Goal: Information Seeking & Learning: Learn about a topic

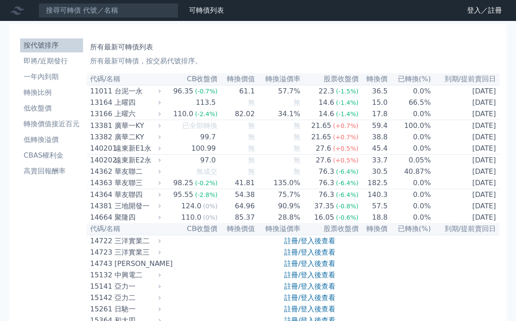
click at [59, 124] on li "轉換價值接近百元" at bounding box center [51, 124] width 63 height 10
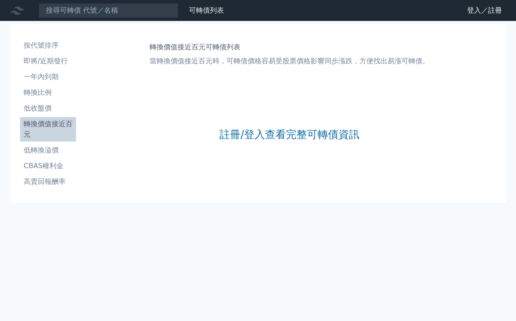
click at [264, 135] on link "註冊/登入查看完整可轉債資訊" at bounding box center [289, 135] width 140 height 14
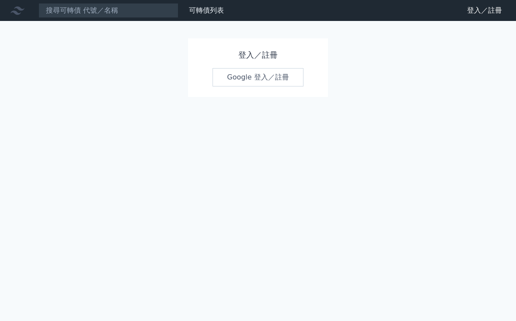
click at [258, 74] on link "Google 登入／註冊" at bounding box center [257, 77] width 91 height 18
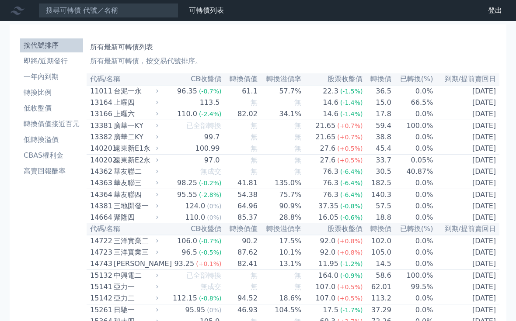
click at [56, 127] on li "轉換價值接近百元" at bounding box center [51, 124] width 63 height 10
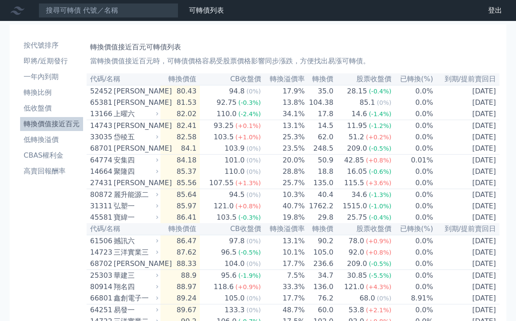
click at [59, 123] on li "轉換價值接近百元" at bounding box center [51, 124] width 63 height 10
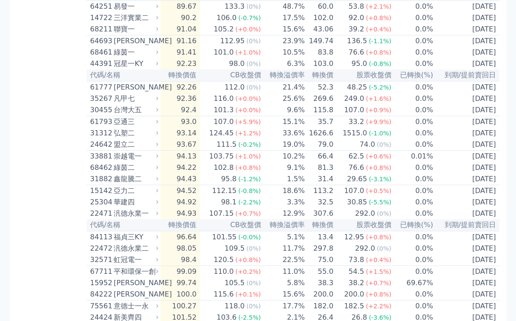
scroll to position [304, 0]
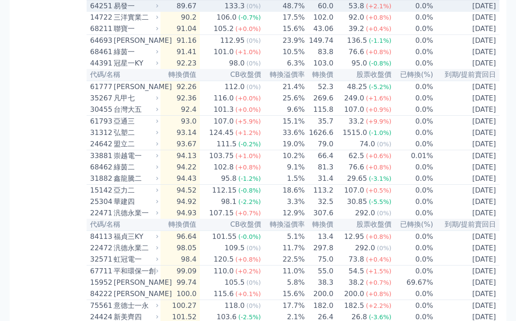
click at [332, 13] on td "60.0" at bounding box center [319, 7] width 28 height 12
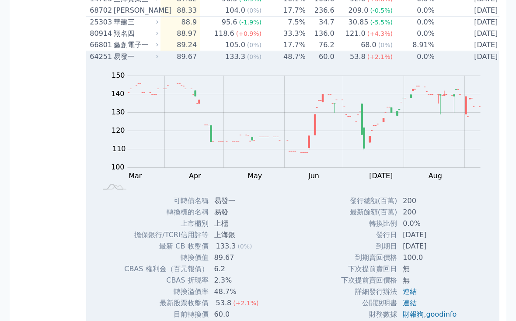
scroll to position [247, 0]
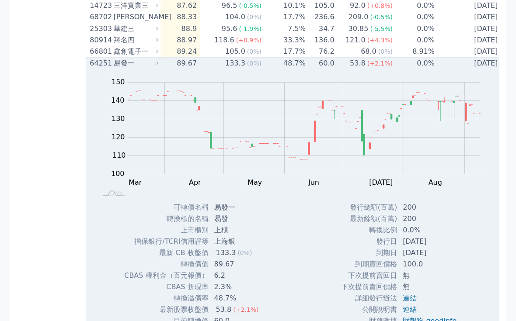
click at [346, 70] on td "53.8 (+2.1%)" at bounding box center [364, 64] width 58 height 12
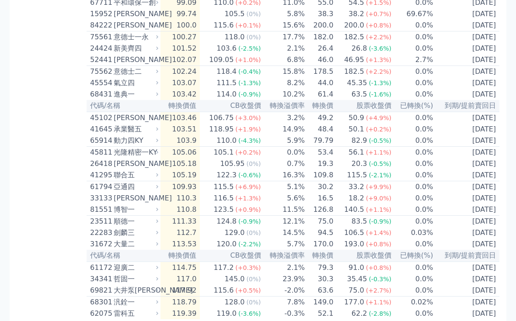
scroll to position [573, 0]
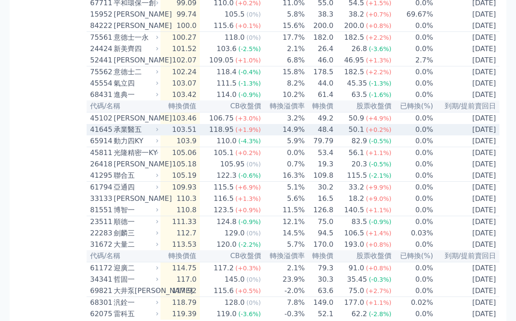
click at [248, 133] on span "(+1.9%)" at bounding box center [247, 129] width 25 height 7
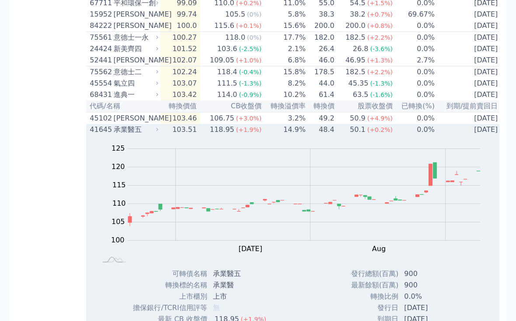
click at [472, 136] on td "[DATE]" at bounding box center [468, 129] width 66 height 11
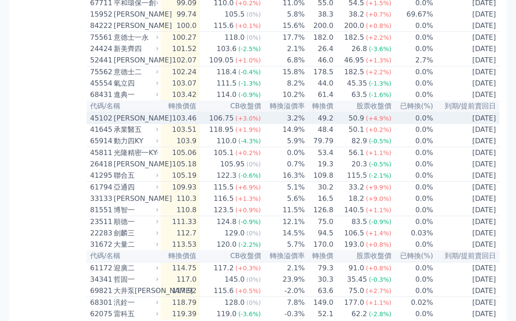
click at [356, 124] on div "50.9" at bounding box center [356, 118] width 19 height 10
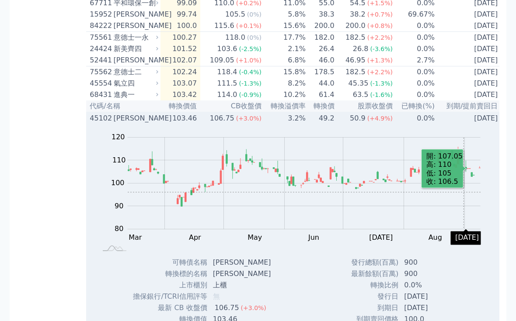
click at [399, 124] on td "0.0%" at bounding box center [414, 118] width 42 height 12
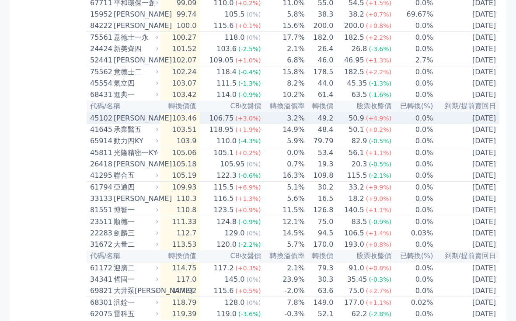
click at [241, 52] on span "(-2.5%)" at bounding box center [249, 48] width 23 height 7
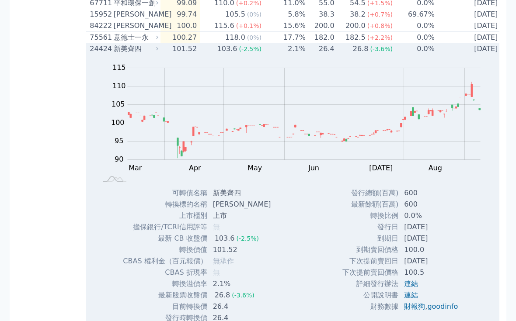
click at [462, 55] on td "[DATE]" at bounding box center [468, 48] width 66 height 11
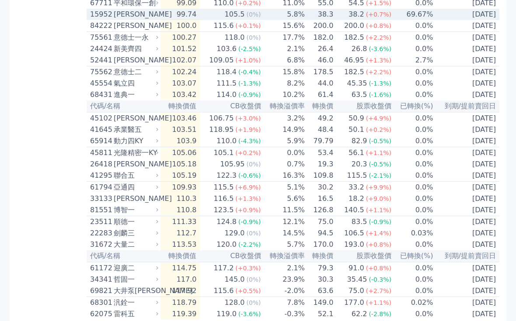
click at [323, 20] on td "38.3" at bounding box center [319, 14] width 28 height 11
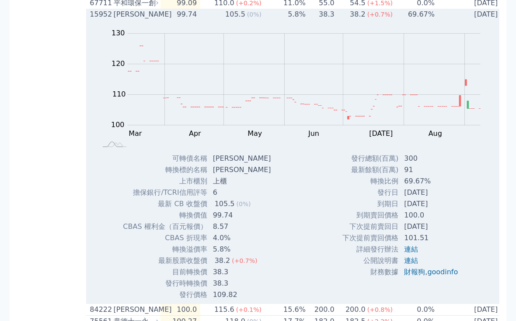
click at [428, 66] on div "Zoom Out 100 90 95 100 105 110 115 120 140 130 80 L Mar Apr May Jun [DATE] Aug …" at bounding box center [293, 86] width 415 height 133
click at [446, 20] on td "[DATE]" at bounding box center [468, 14] width 66 height 11
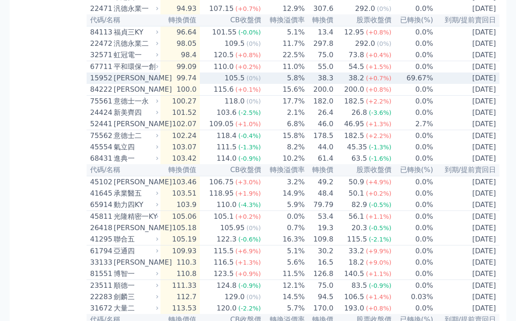
scroll to position [508, 0]
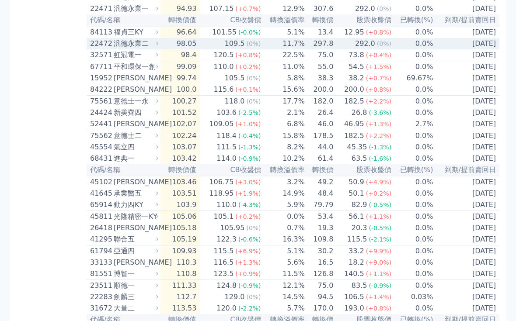
click at [369, 49] on div "292.0" at bounding box center [365, 44] width 24 height 10
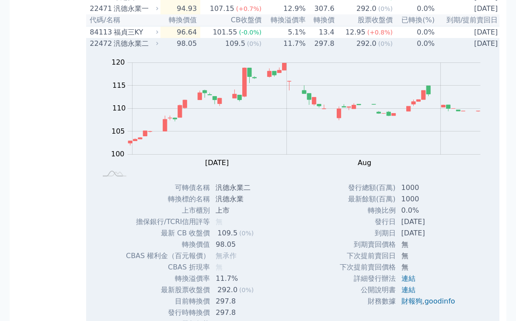
click at [447, 49] on td "[DATE]" at bounding box center [468, 43] width 66 height 11
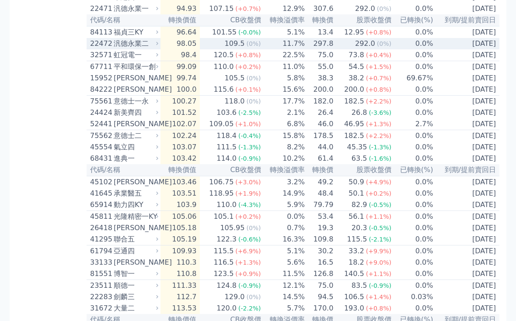
click at [393, 246] on td "0.0%" at bounding box center [413, 240] width 42 height 12
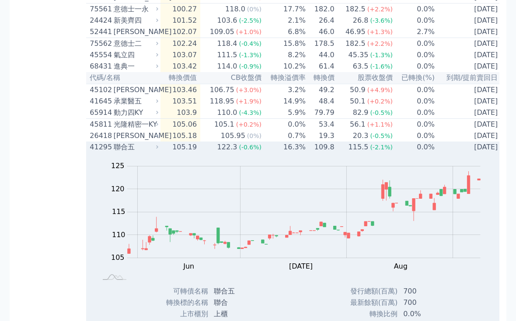
scroll to position [573, 0]
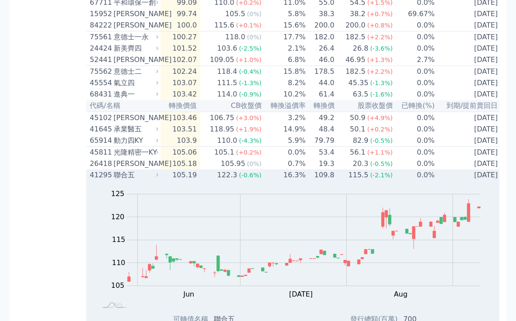
click at [464, 181] on td "[DATE]" at bounding box center [468, 175] width 66 height 11
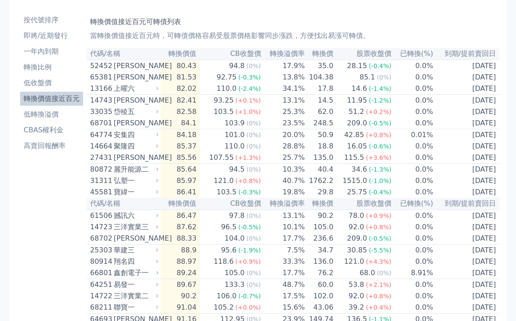
scroll to position [0, 0]
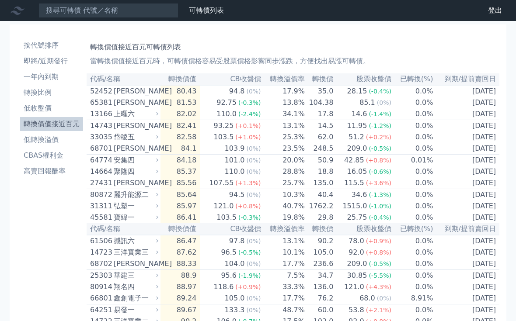
click at [48, 63] on li "即將/近期發行" at bounding box center [51, 61] width 63 height 10
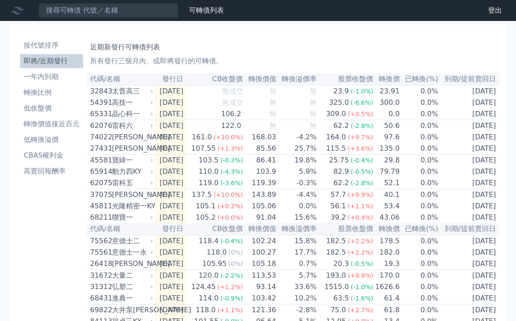
click at [52, 121] on li "轉換價值接近百元" at bounding box center [51, 124] width 63 height 10
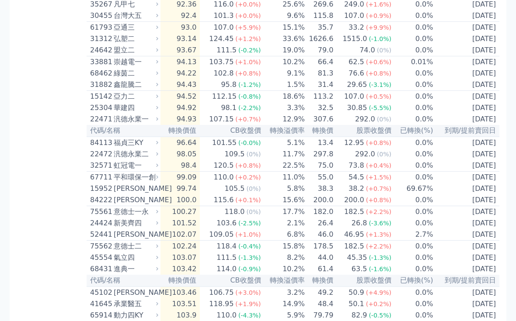
scroll to position [398, 0]
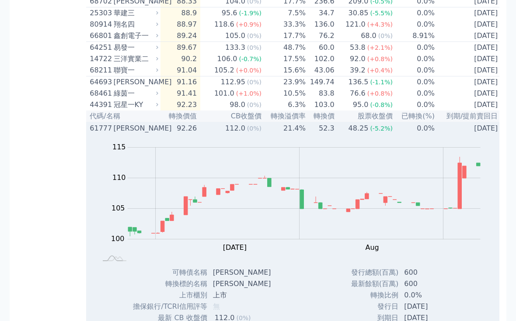
click at [277, 135] on td "21.4%" at bounding box center [284, 129] width 44 height 12
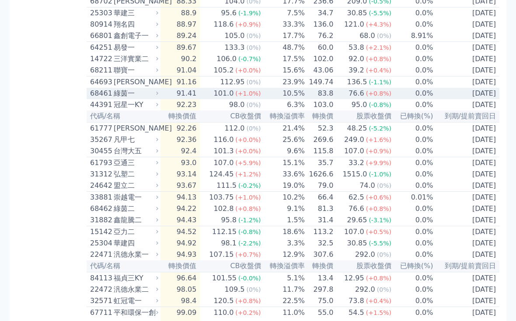
click at [288, 99] on td "10.5%" at bounding box center [283, 93] width 44 height 11
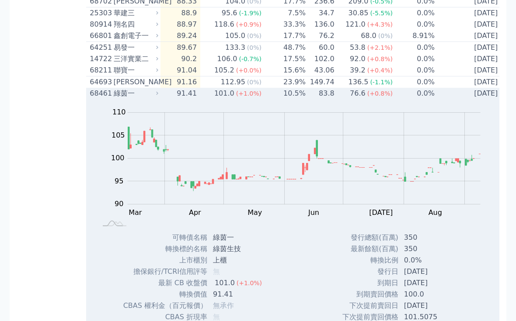
click at [341, 99] on td "76.6 (+0.8%)" at bounding box center [364, 93] width 58 height 11
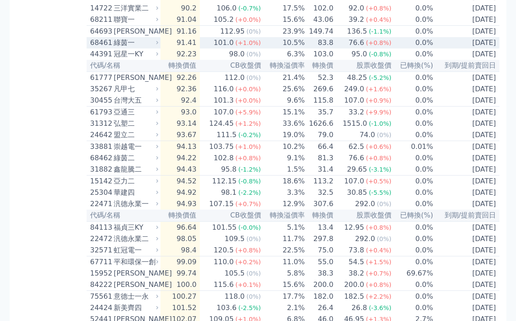
scroll to position [313, 0]
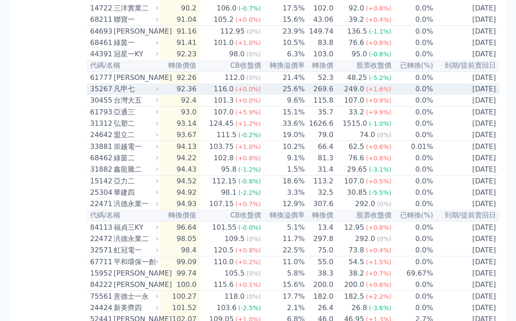
click at [360, 94] on div "249.0" at bounding box center [354, 89] width 24 height 10
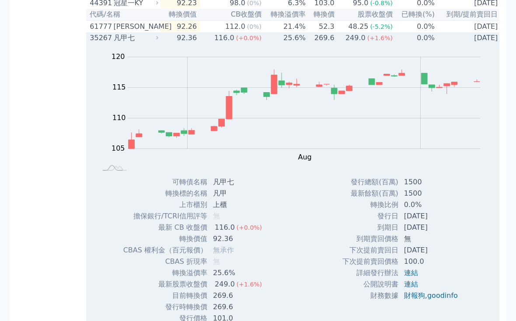
scroll to position [270, 0]
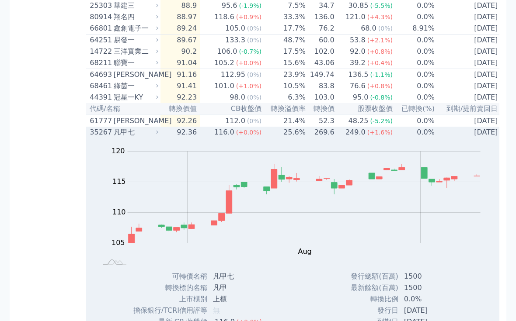
click at [334, 138] on td "269.6" at bounding box center [320, 132] width 29 height 11
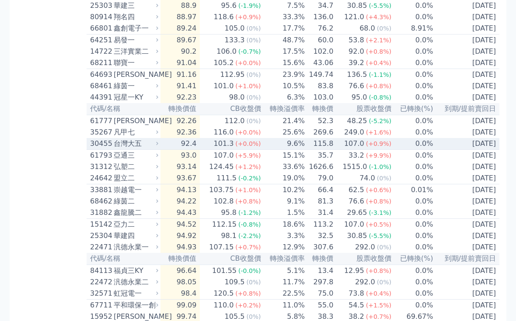
click at [278, 150] on td "9.6%" at bounding box center [283, 144] width 44 height 12
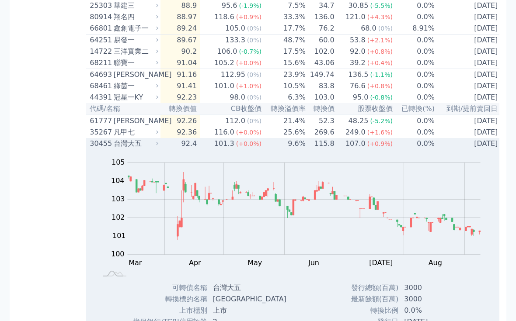
click at [475, 150] on td "[DATE]" at bounding box center [468, 143] width 66 height 11
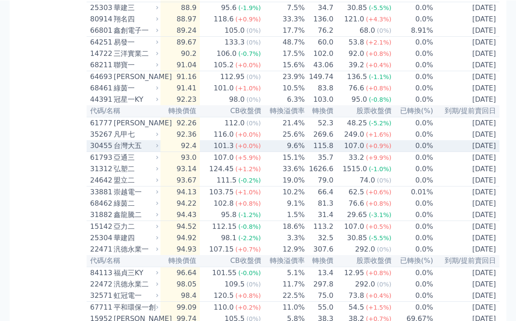
click at [348, 174] on div "1515.0" at bounding box center [355, 169] width 28 height 10
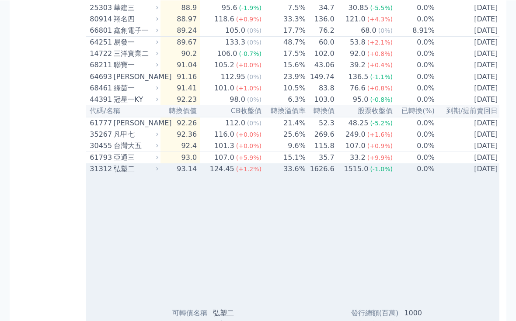
scroll to position [268, 0]
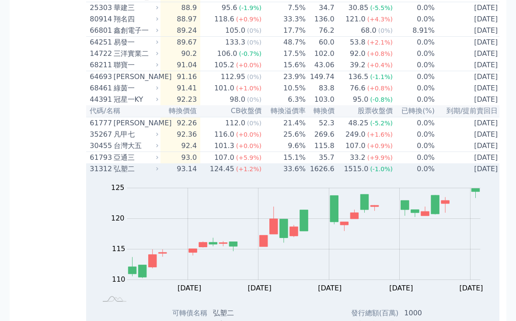
click at [388, 173] on span "(-1.0%)" at bounding box center [381, 169] width 23 height 7
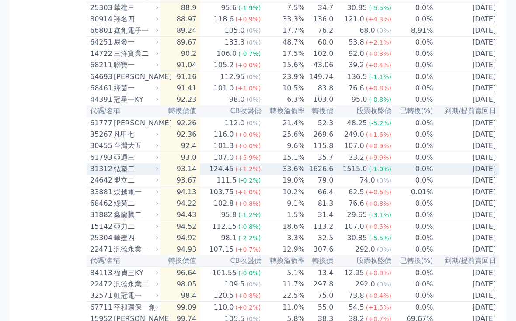
click at [468, 187] on td "[DATE]" at bounding box center [466, 181] width 66 height 12
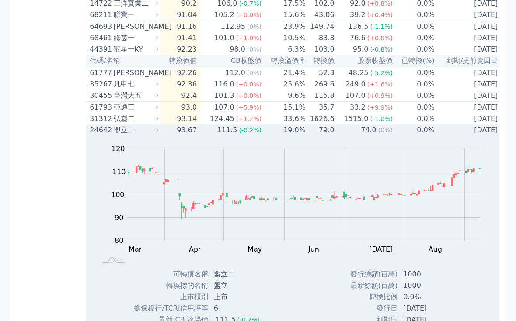
scroll to position [318, 0]
click at [456, 136] on td "[DATE]" at bounding box center [468, 130] width 66 height 11
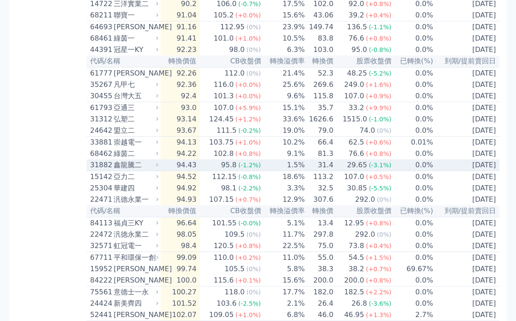
click at [490, 171] on td "[DATE]" at bounding box center [466, 166] width 66 height 12
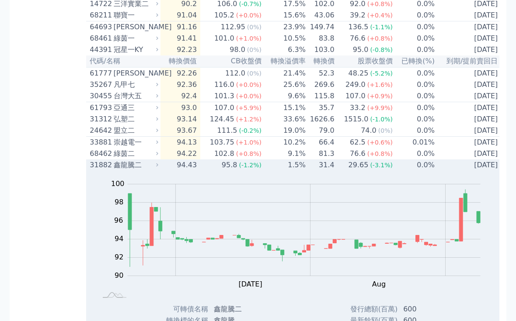
click at [486, 171] on td "[DATE]" at bounding box center [468, 165] width 66 height 11
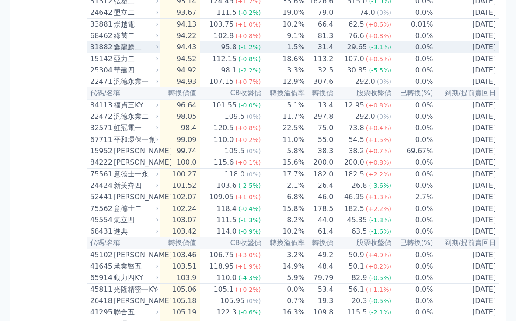
scroll to position [436, 0]
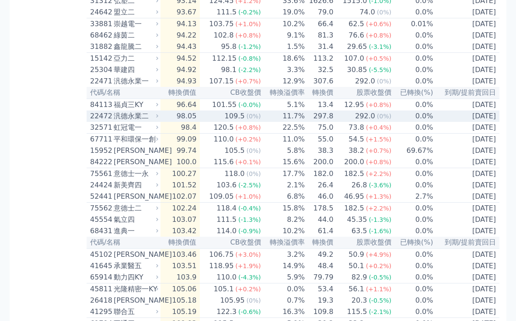
click at [414, 122] on td "0.0%" at bounding box center [413, 116] width 42 height 11
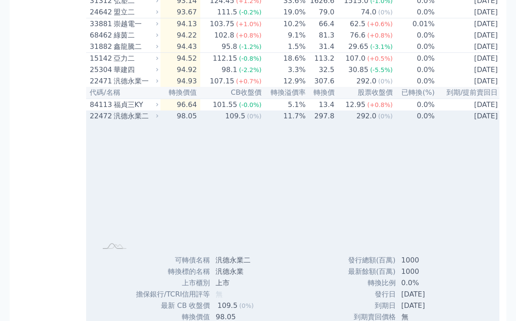
scroll to position [436, 0]
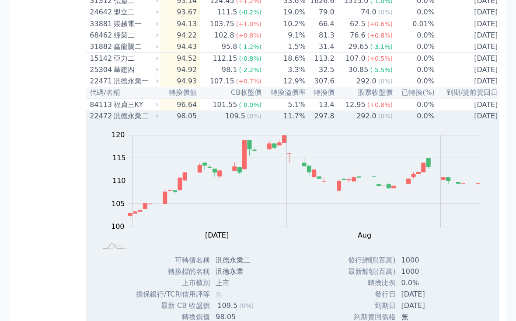
click at [480, 122] on td "[DATE]" at bounding box center [468, 116] width 66 height 11
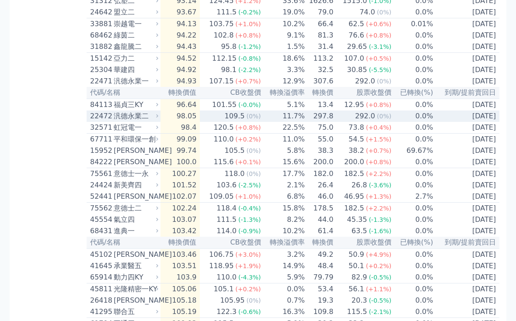
click at [474, 191] on td "[DATE]" at bounding box center [466, 185] width 66 height 11
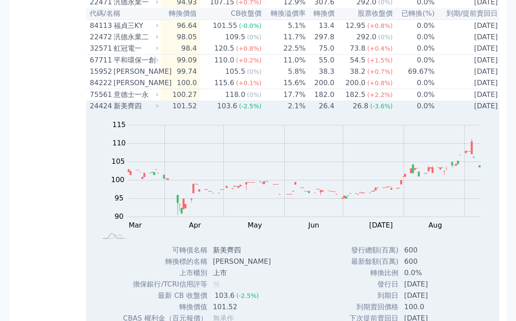
scroll to position [517, 0]
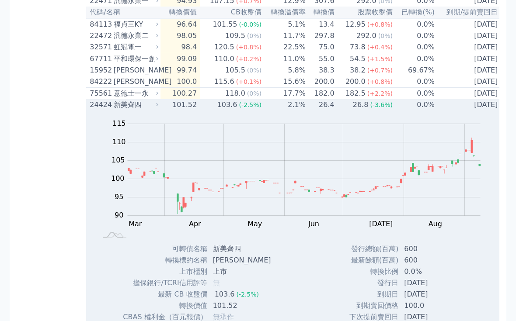
click at [450, 111] on td "[DATE]" at bounding box center [468, 104] width 66 height 11
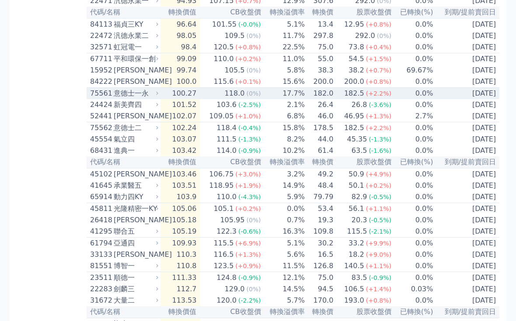
click at [228, 99] on div "118.0" at bounding box center [235, 93] width 24 height 10
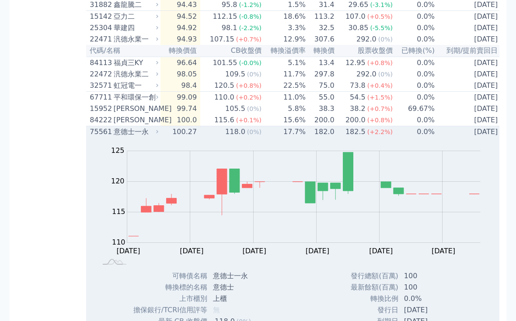
scroll to position [473, 0]
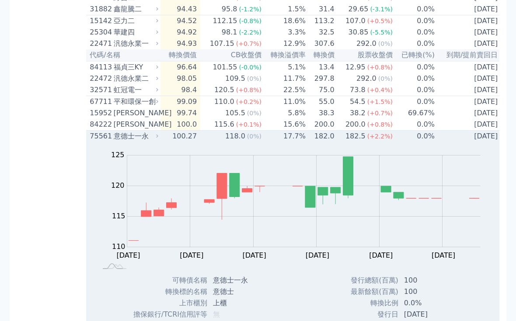
click at [487, 143] on td "[DATE]" at bounding box center [468, 137] width 66 height 12
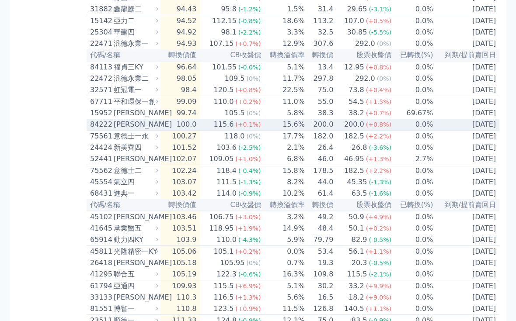
click at [479, 131] on td "[DATE]" at bounding box center [466, 125] width 66 height 12
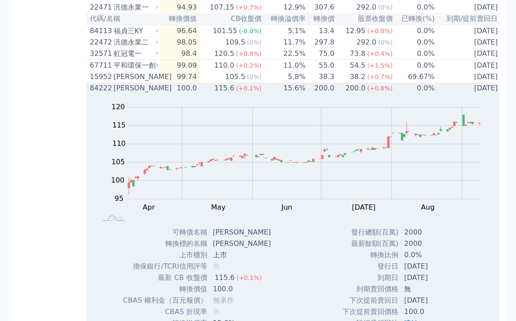
scroll to position [486, 0]
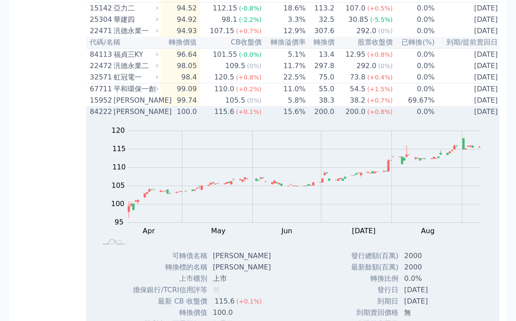
click at [487, 118] on td "[DATE]" at bounding box center [468, 112] width 66 height 11
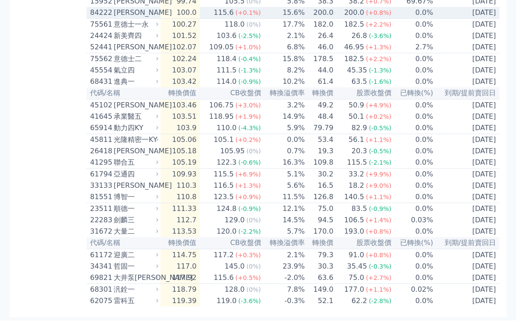
scroll to position [596, 0]
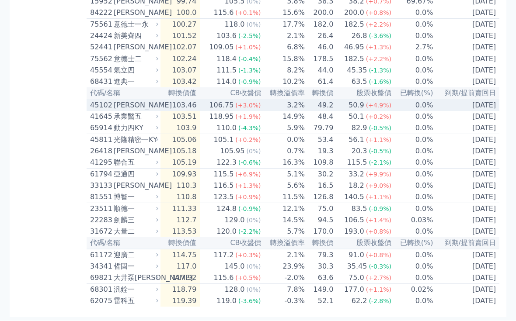
click at [473, 111] on td "[DATE]" at bounding box center [466, 106] width 66 height 12
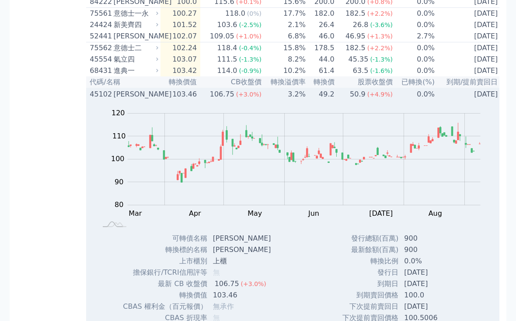
click at [480, 100] on td "[DATE]" at bounding box center [468, 94] width 66 height 12
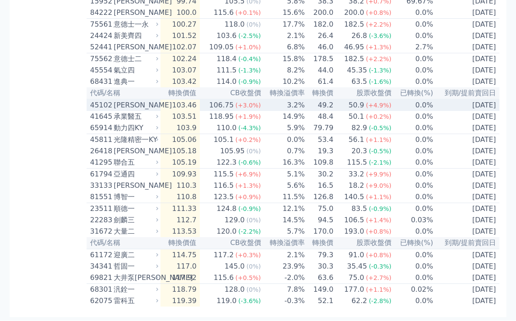
scroll to position [619, 0]
click at [482, 204] on td "[DATE]" at bounding box center [466, 198] width 66 height 12
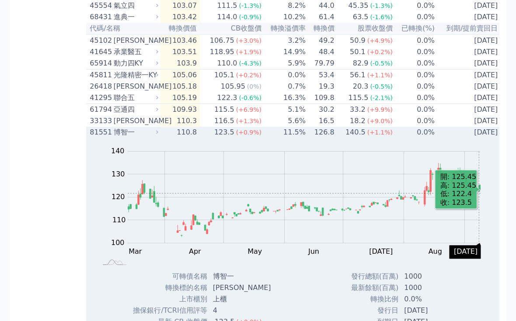
click at [489, 138] on td "[DATE]" at bounding box center [468, 132] width 66 height 11
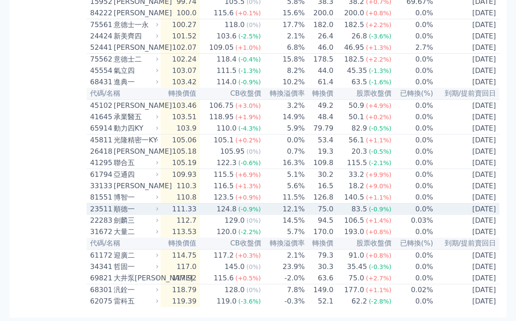
click at [486, 216] on td "[DATE]" at bounding box center [466, 210] width 66 height 12
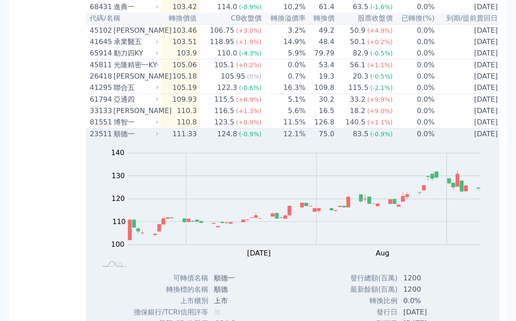
click at [483, 141] on td "[DATE]" at bounding box center [468, 135] width 66 height 12
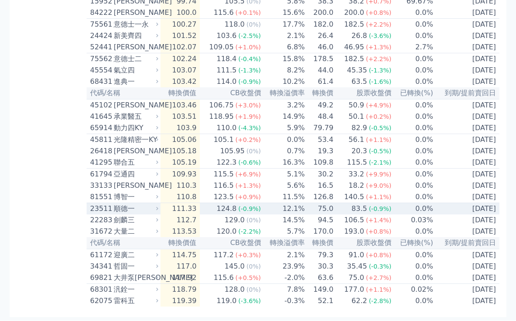
scroll to position [648, 0]
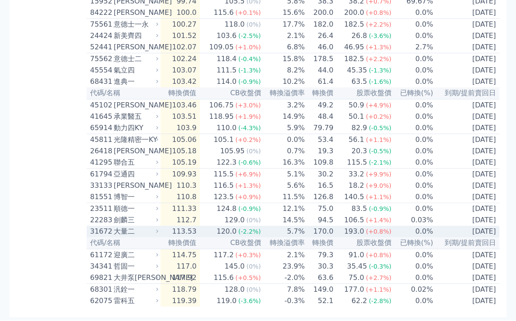
click at [477, 227] on td "[DATE]" at bounding box center [466, 231] width 66 height 11
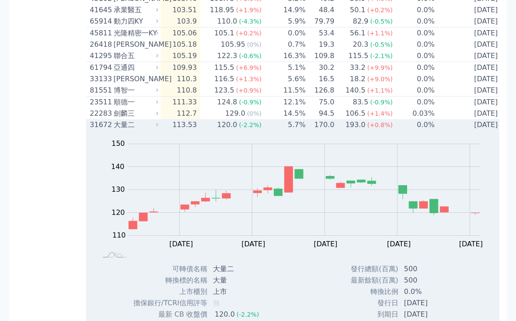
scroll to position [692, 0]
click at [487, 131] on td "[DATE]" at bounding box center [468, 125] width 66 height 11
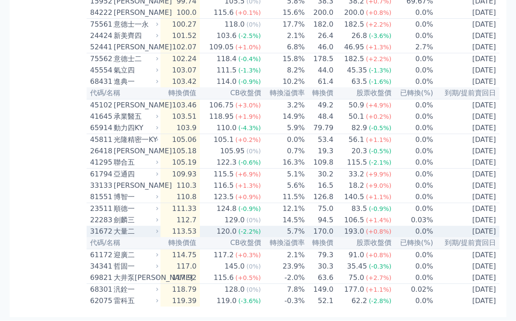
click at [418, 304] on td "0.0%" at bounding box center [413, 301] width 42 height 11
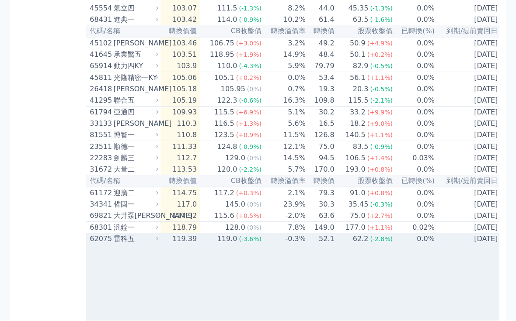
scroll to position [648, 0]
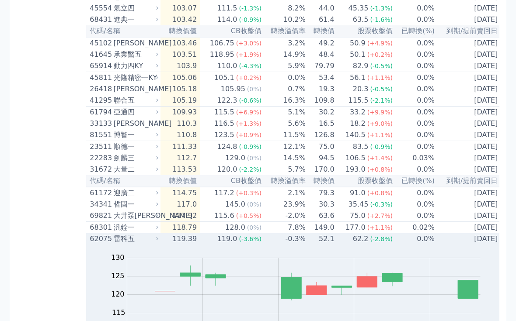
click at [411, 245] on td "0.0%" at bounding box center [414, 238] width 42 height 11
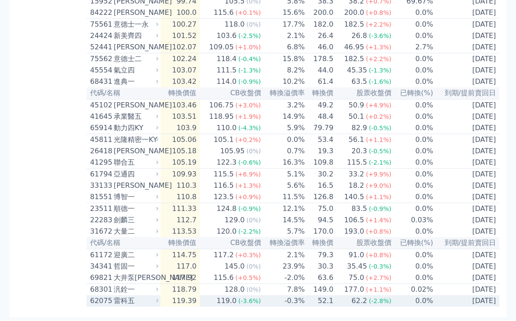
click at [419, 298] on td "0.0%" at bounding box center [413, 301] width 42 height 11
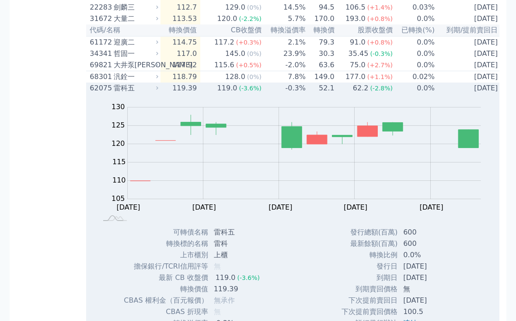
scroll to position [799, 0]
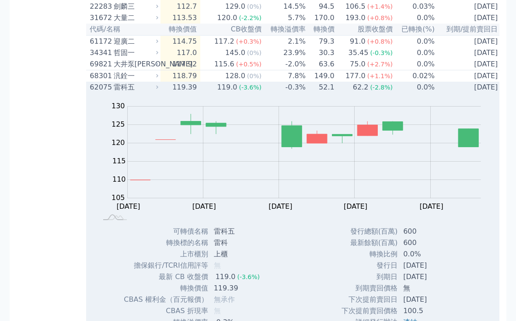
click at [431, 94] on td "0.0%" at bounding box center [414, 87] width 42 height 11
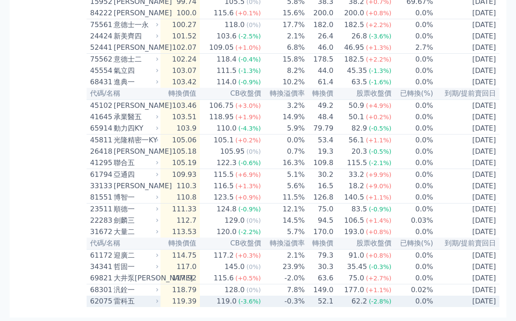
click at [366, 168] on div "115.5" at bounding box center [357, 163] width 24 height 10
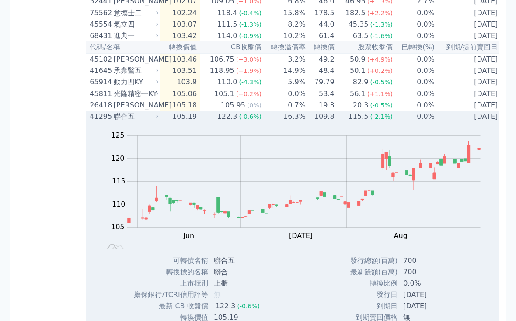
click at [459, 122] on td "[DATE]" at bounding box center [468, 116] width 66 height 11
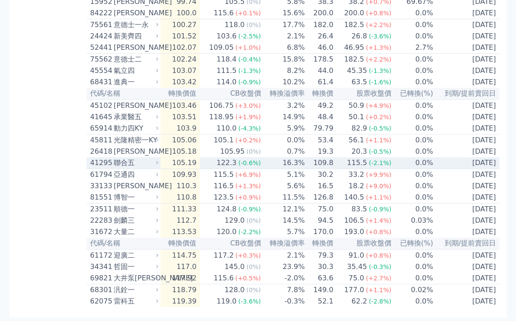
click at [383, 190] on span "(+9.0%)" at bounding box center [378, 186] width 25 height 7
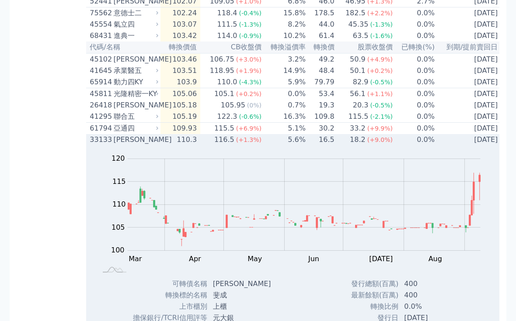
click at [452, 146] on td "[DATE]" at bounding box center [468, 139] width 66 height 11
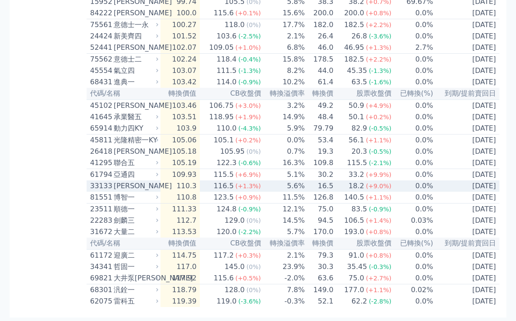
click at [454, 296] on td "[DATE]" at bounding box center [466, 291] width 66 height 12
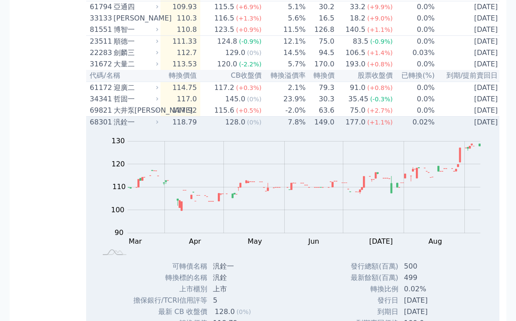
scroll to position [779, 0]
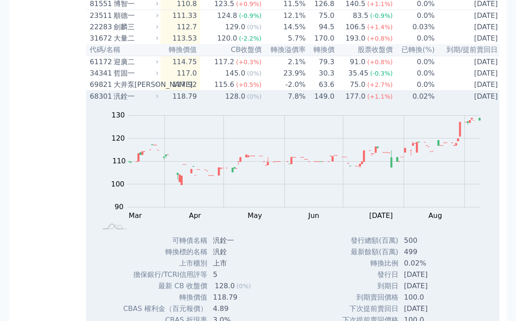
click at [480, 103] on td "[DATE]" at bounding box center [468, 97] width 66 height 12
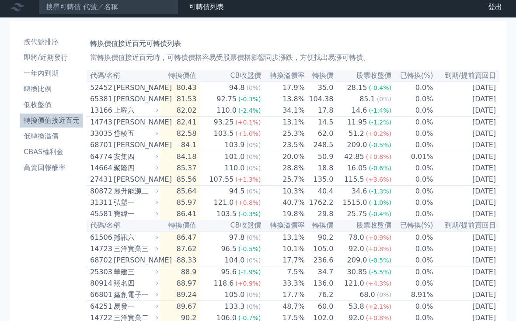
scroll to position [0, 0]
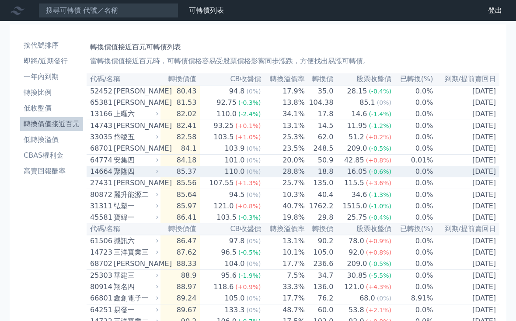
click at [406, 178] on td "0.0%" at bounding box center [413, 171] width 42 height 11
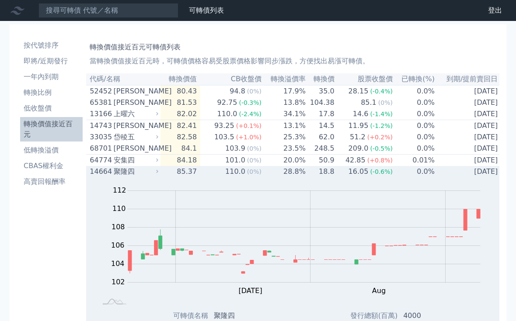
click at [455, 178] on td "[DATE]" at bounding box center [468, 171] width 66 height 11
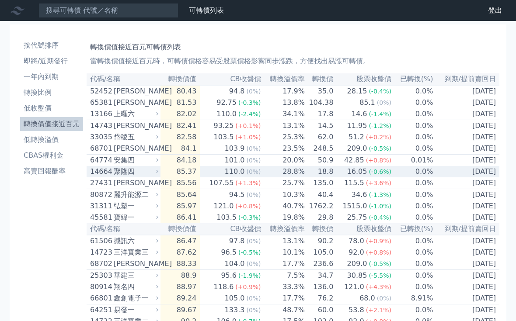
click at [441, 178] on td "[DATE]" at bounding box center [466, 171] width 66 height 11
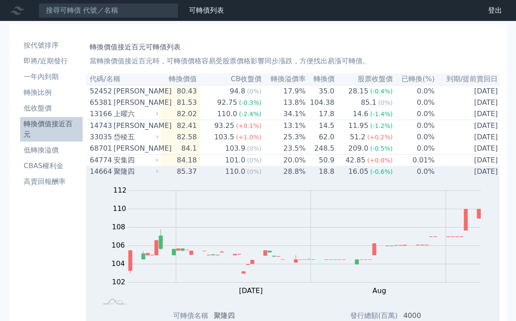
click at [456, 178] on td "[DATE]" at bounding box center [468, 171] width 66 height 11
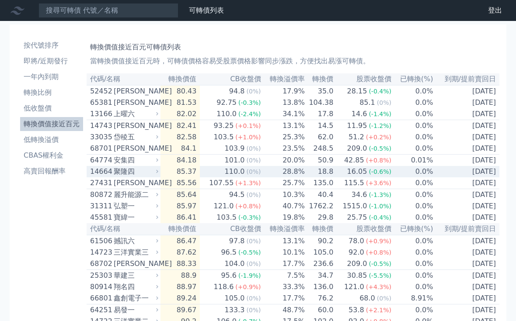
click at [44, 106] on li "低收盤價" at bounding box center [51, 108] width 63 height 10
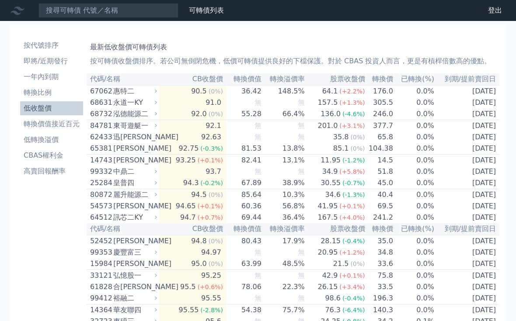
click at [39, 110] on li "低收盤價" at bounding box center [51, 108] width 63 height 10
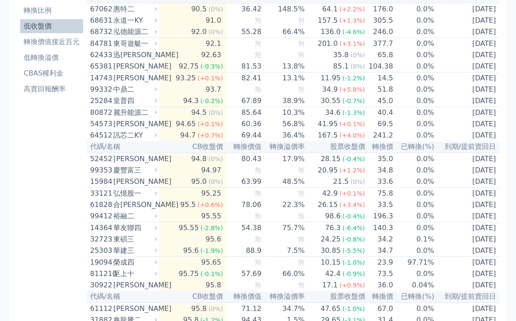
scroll to position [58, 0]
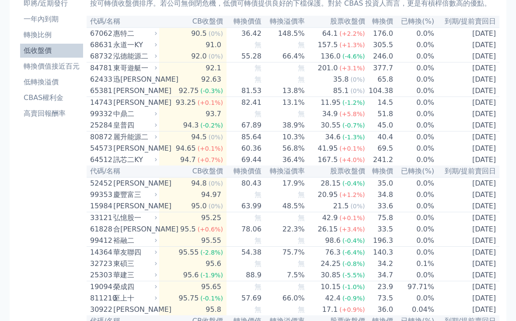
click at [427, 120] on td "0.0%" at bounding box center [413, 113] width 41 height 11
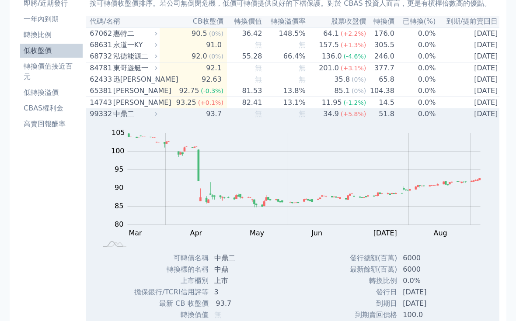
click at [473, 120] on td "[DATE]" at bounding box center [468, 113] width 65 height 11
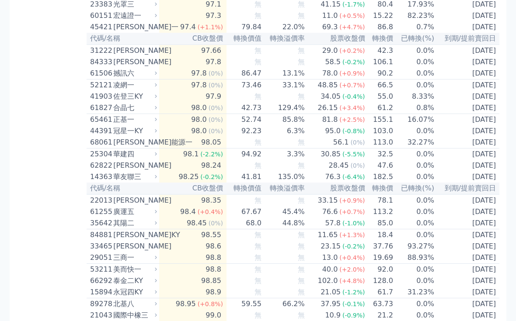
scroll to position [640, 0]
click at [396, 11] on td "17.93%" at bounding box center [413, 5] width 41 height 12
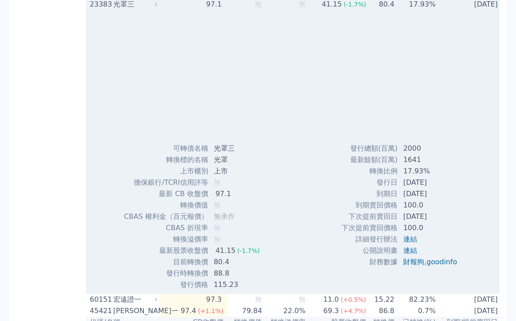
scroll to position [641, 0]
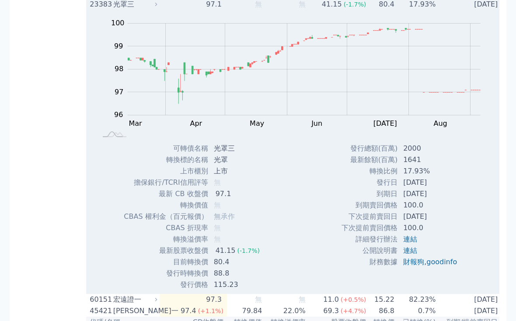
click at [432, 10] on td "17.93%" at bounding box center [415, 5] width 41 height 12
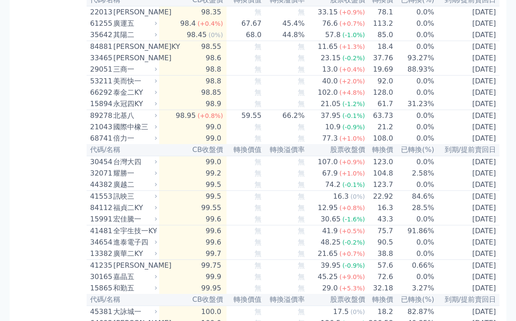
scroll to position [829, 0]
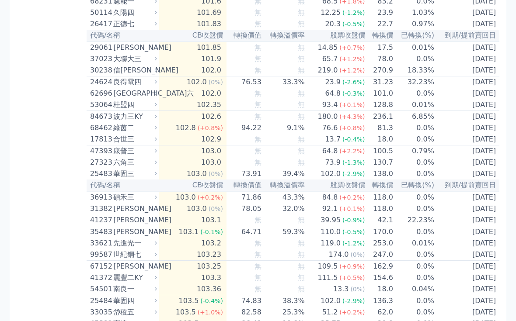
scroll to position [1396, 0]
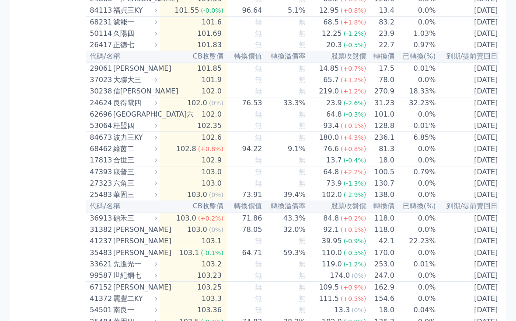
scroll to position [1663, 0]
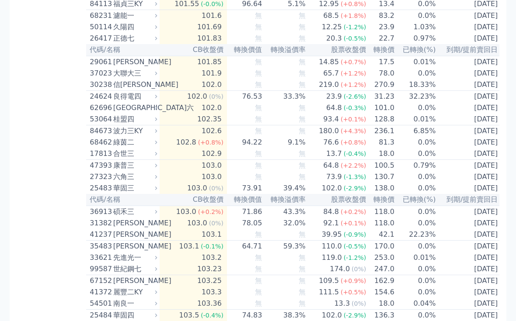
click at [452, 80] on td "[DATE]" at bounding box center [468, 73] width 65 height 11
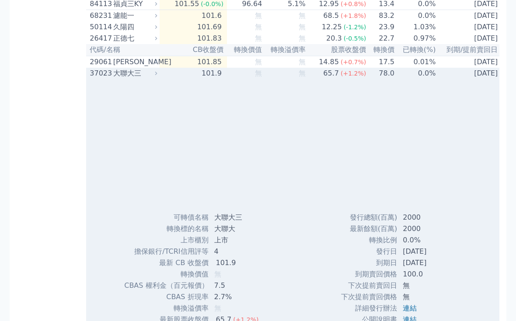
scroll to position [1663, 0]
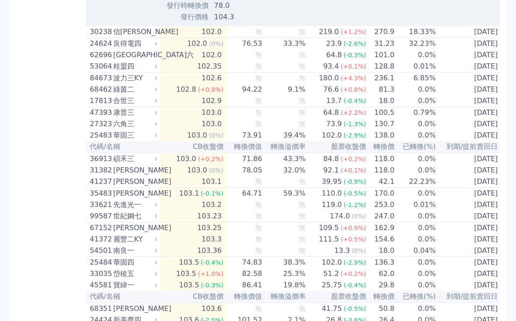
click at [436, 73] on td "[DATE]" at bounding box center [468, 67] width 65 height 12
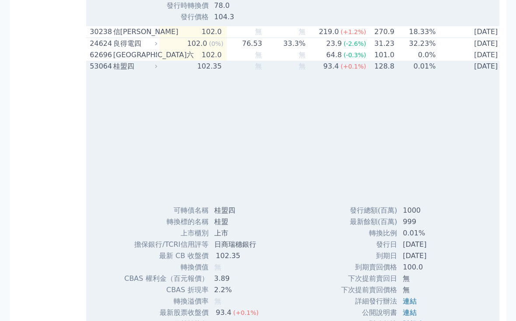
scroll to position [2000, 0]
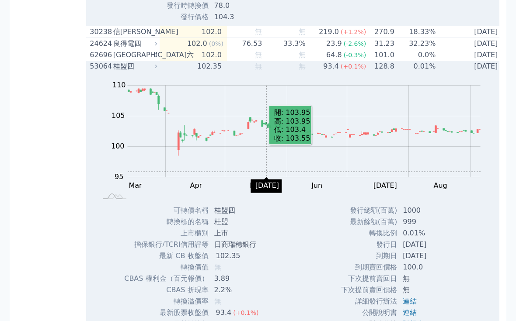
click at [477, 72] on td "[DATE]" at bounding box center [468, 66] width 65 height 11
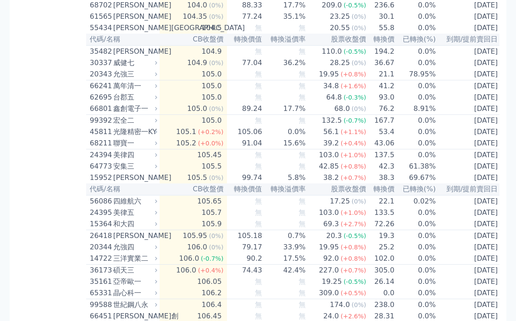
scroll to position [2407, 0]
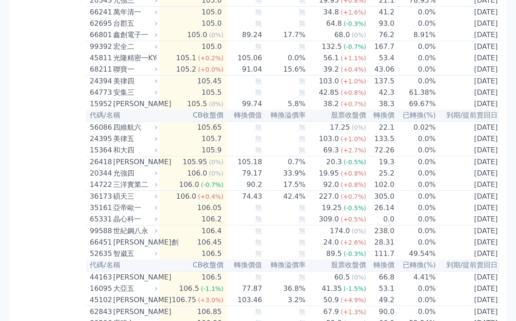
scroll to position [2482, 0]
click at [354, 27] on span "(-0.3%)" at bounding box center [355, 23] width 23 height 7
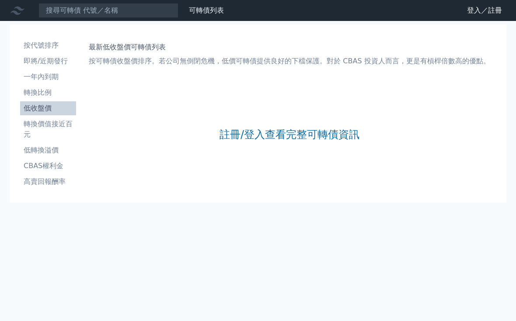
scroll to position [16, 0]
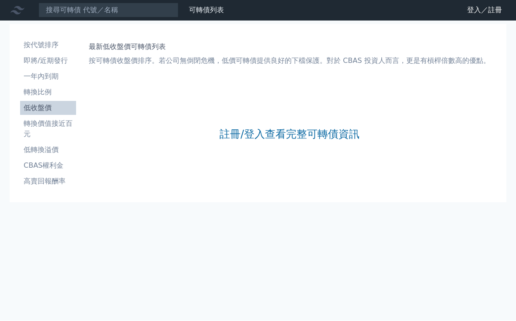
click at [286, 128] on link "註冊/登入查看完整可轉債資訊" at bounding box center [289, 135] width 140 height 14
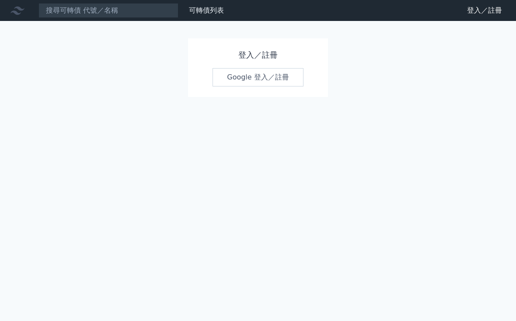
click at [268, 80] on link "Google 登入／註冊" at bounding box center [257, 77] width 91 height 18
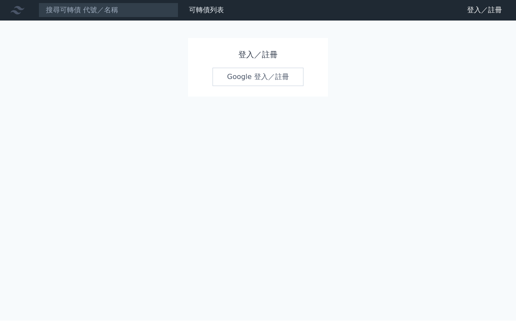
click at [227, 68] on link "Google 登入／註冊" at bounding box center [257, 77] width 91 height 18
